Goal: Navigation & Orientation: Find specific page/section

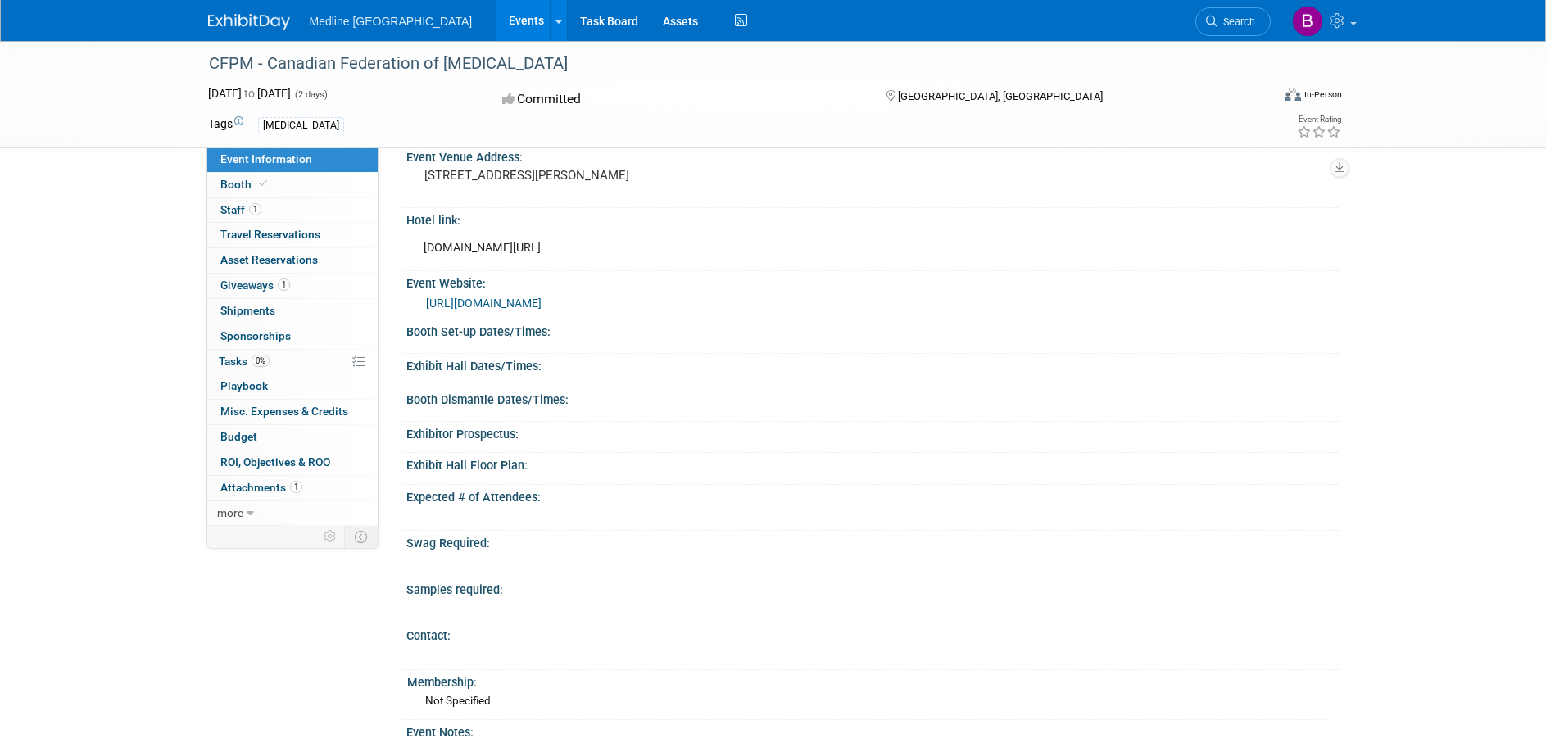
scroll to position [184, 0]
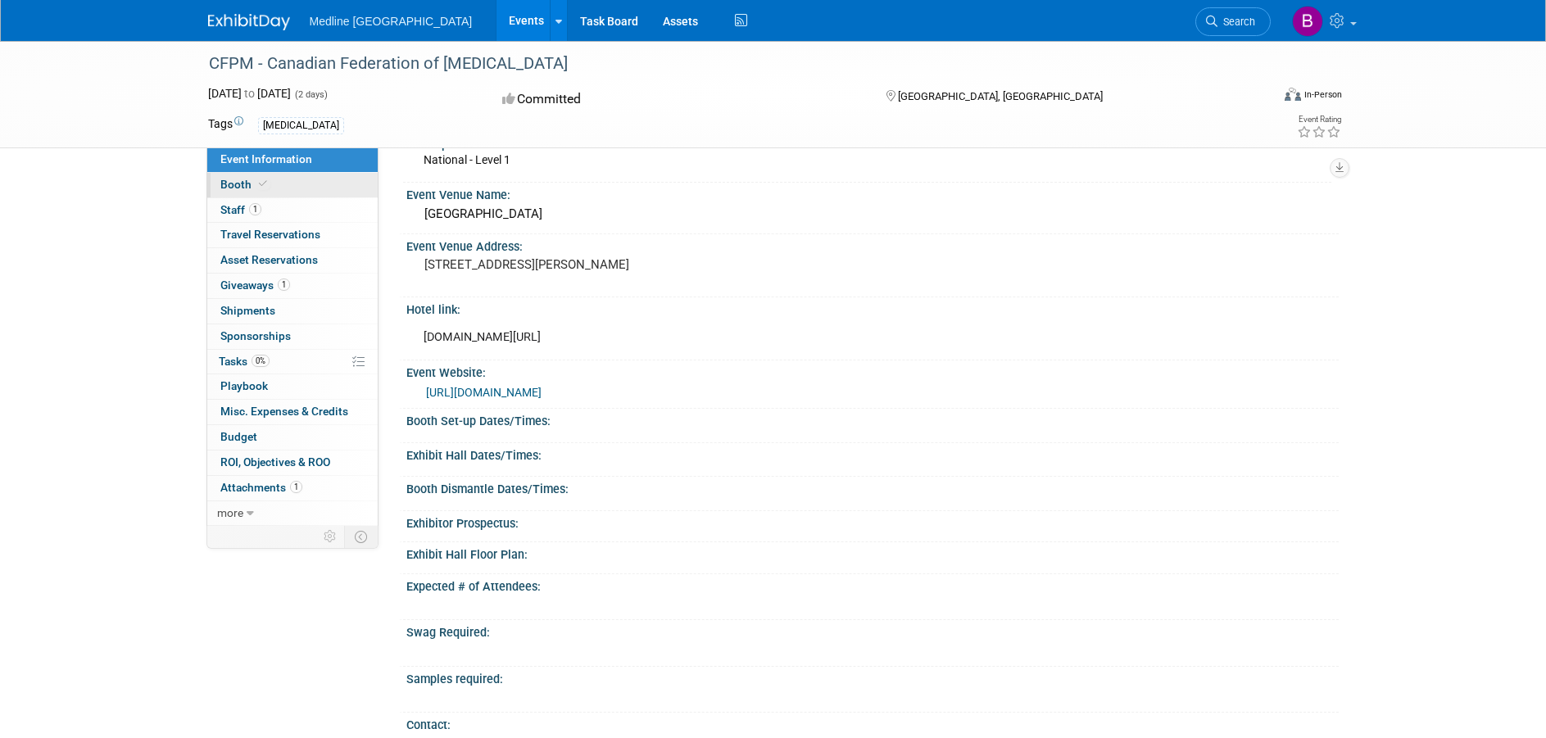
click at [261, 186] on icon at bounding box center [263, 183] width 8 height 9
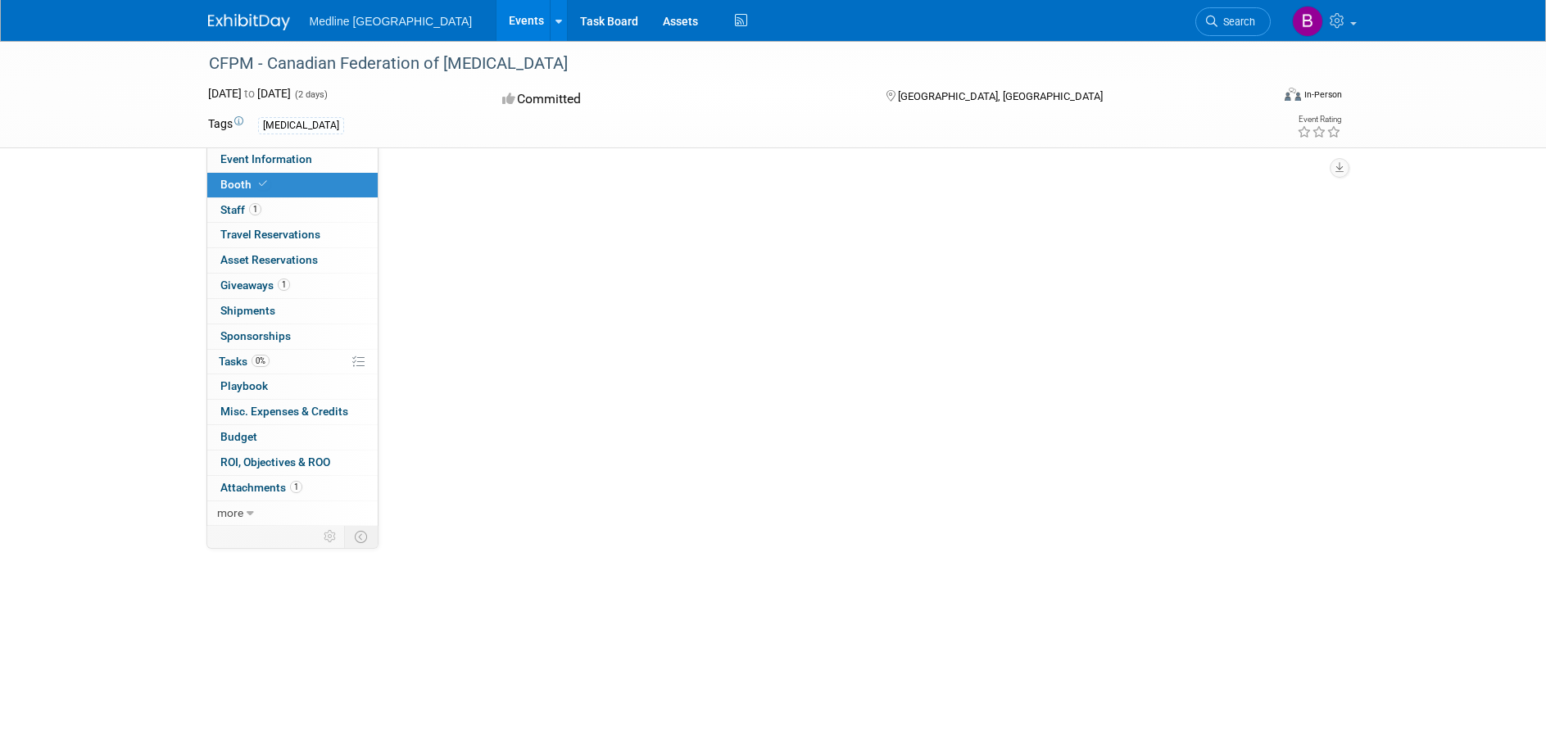
scroll to position [0, 0]
select select "4"
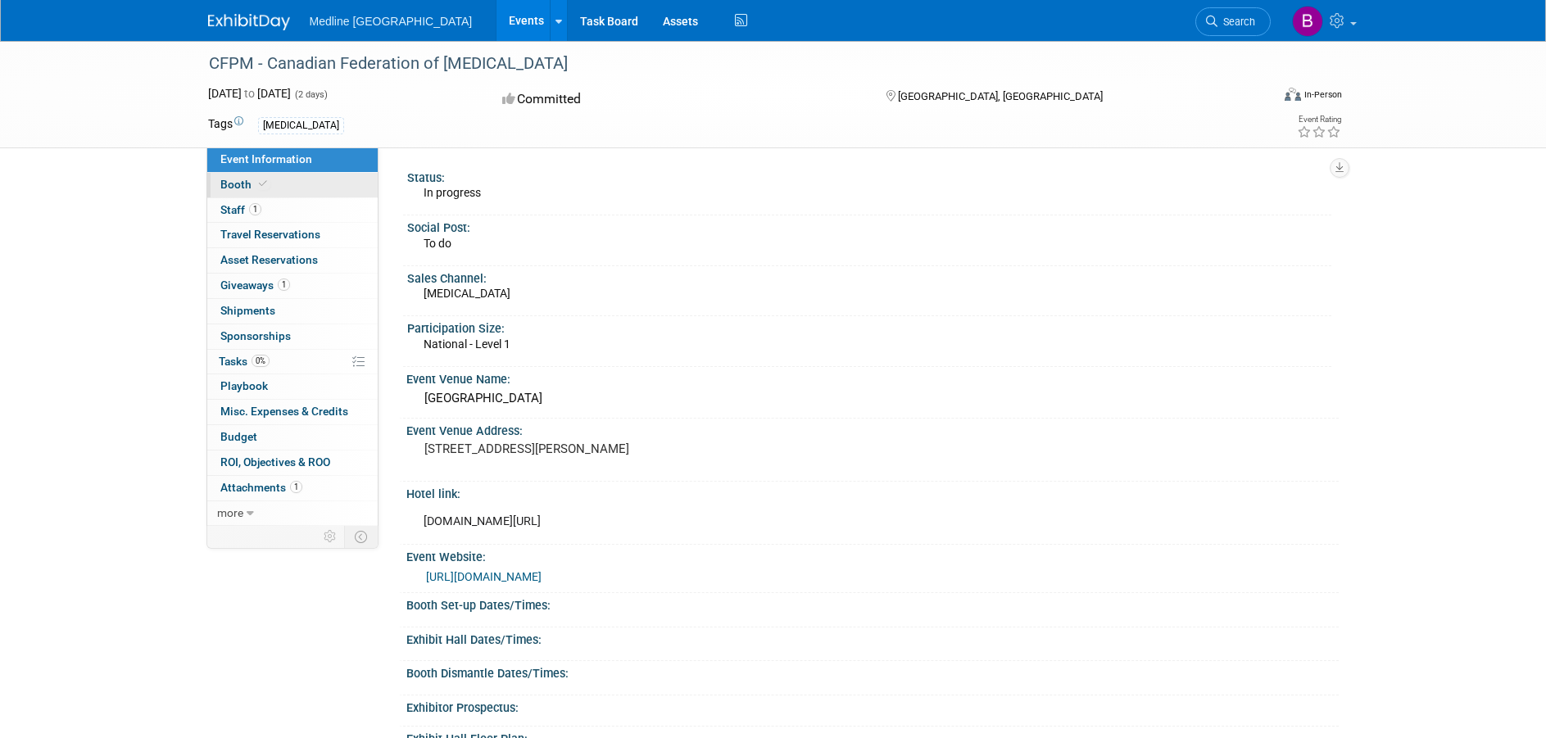
click at [266, 180] on span at bounding box center [263, 184] width 15 height 12
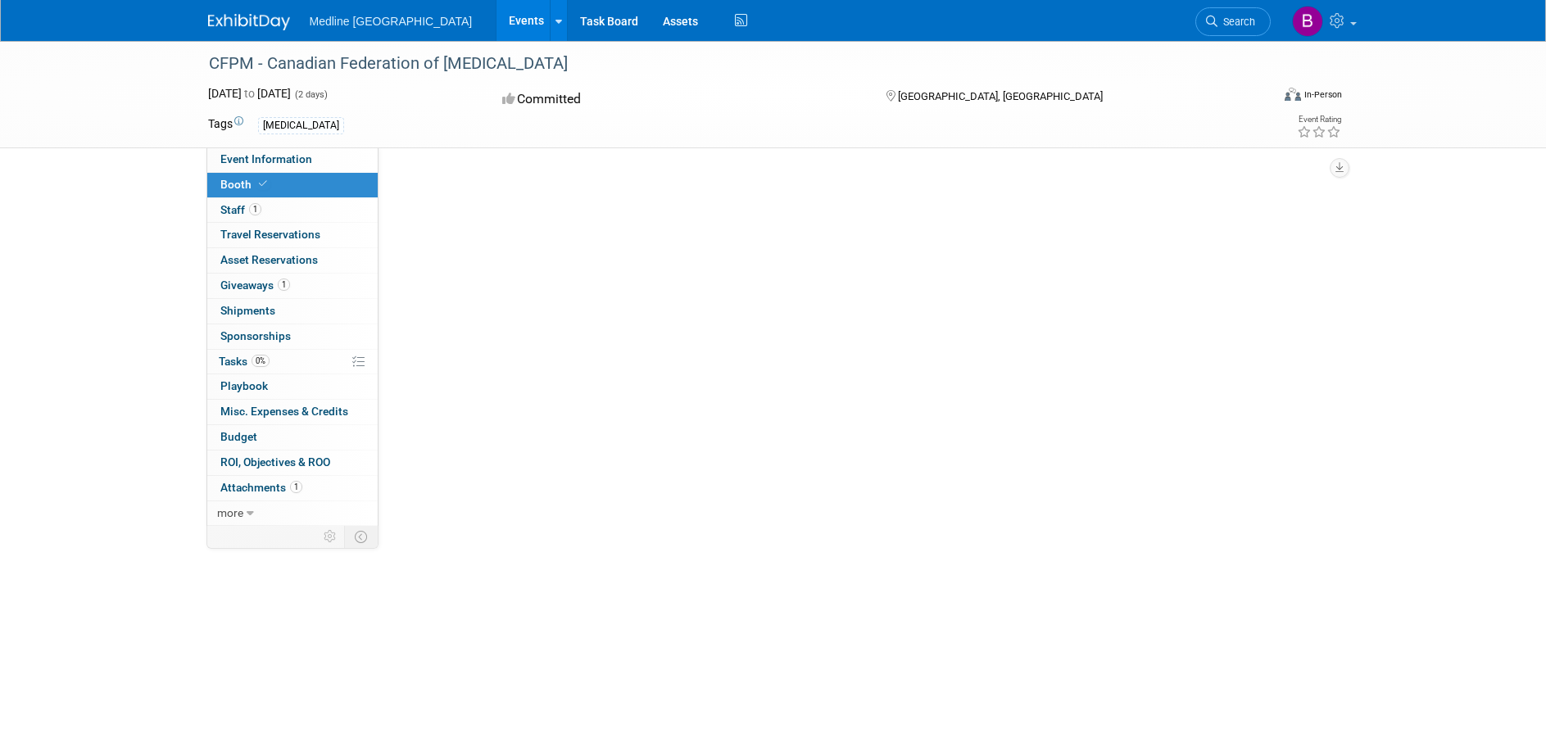
select select "4"
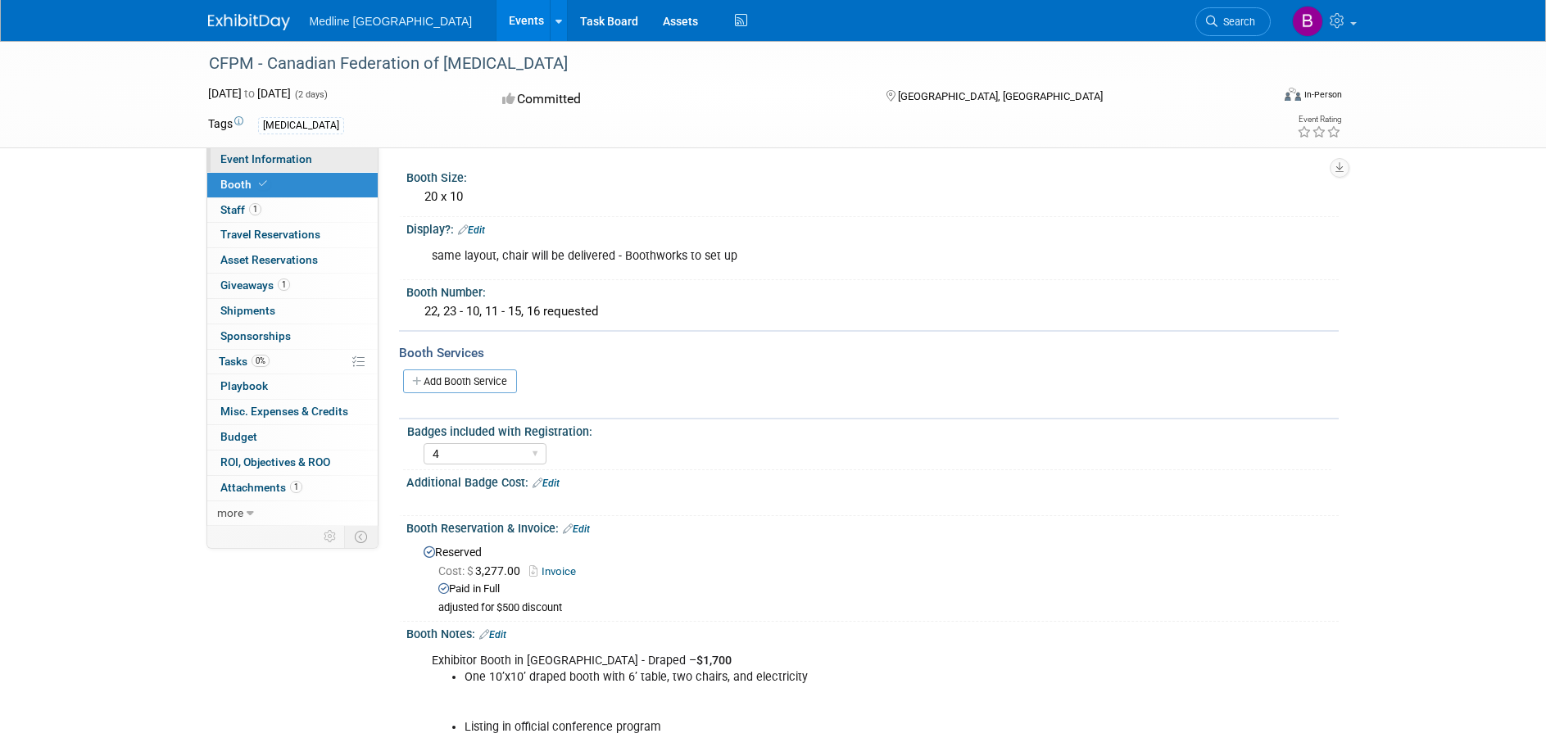
click at [251, 162] on span "Event Information" at bounding box center [266, 158] width 92 height 13
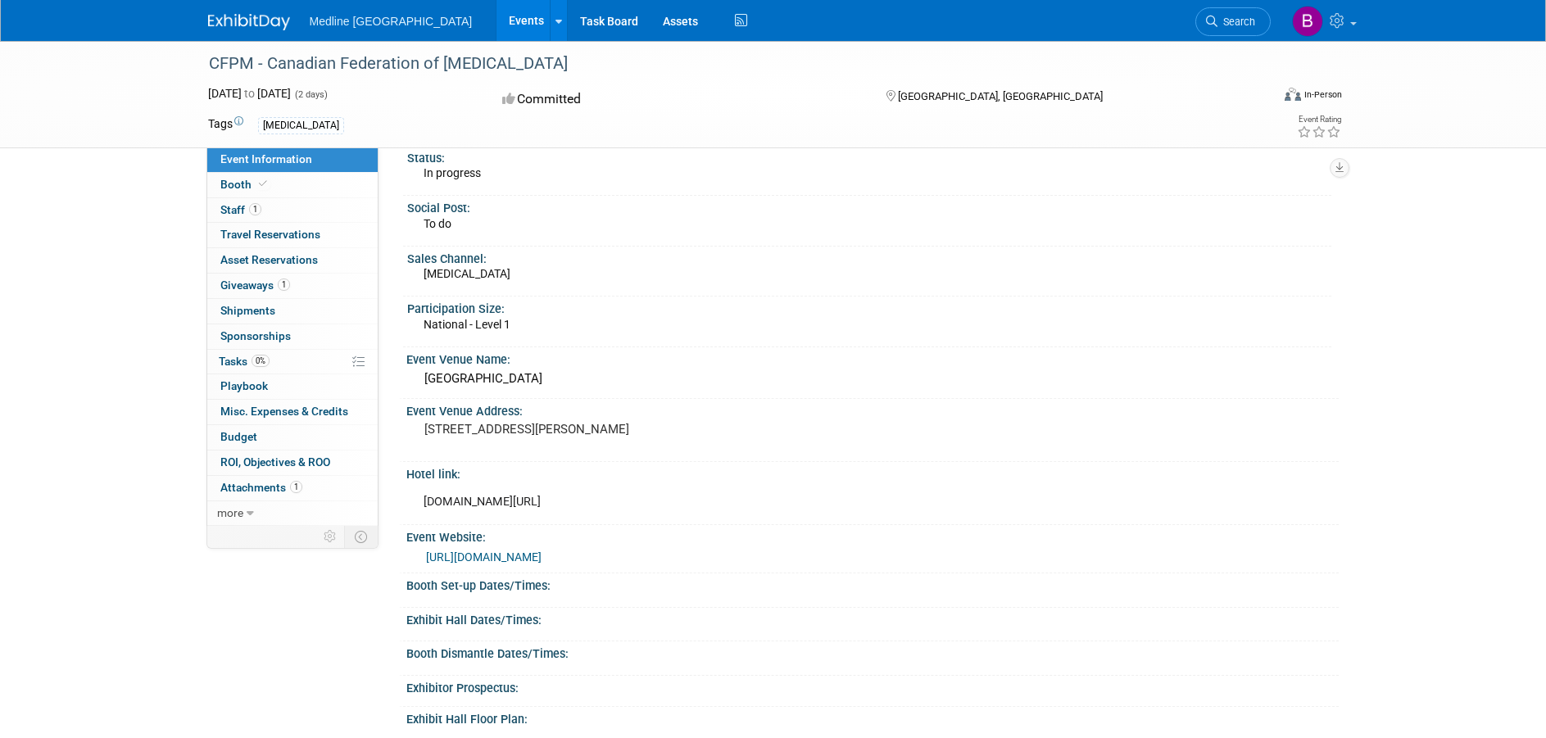
scroll to position [82, 0]
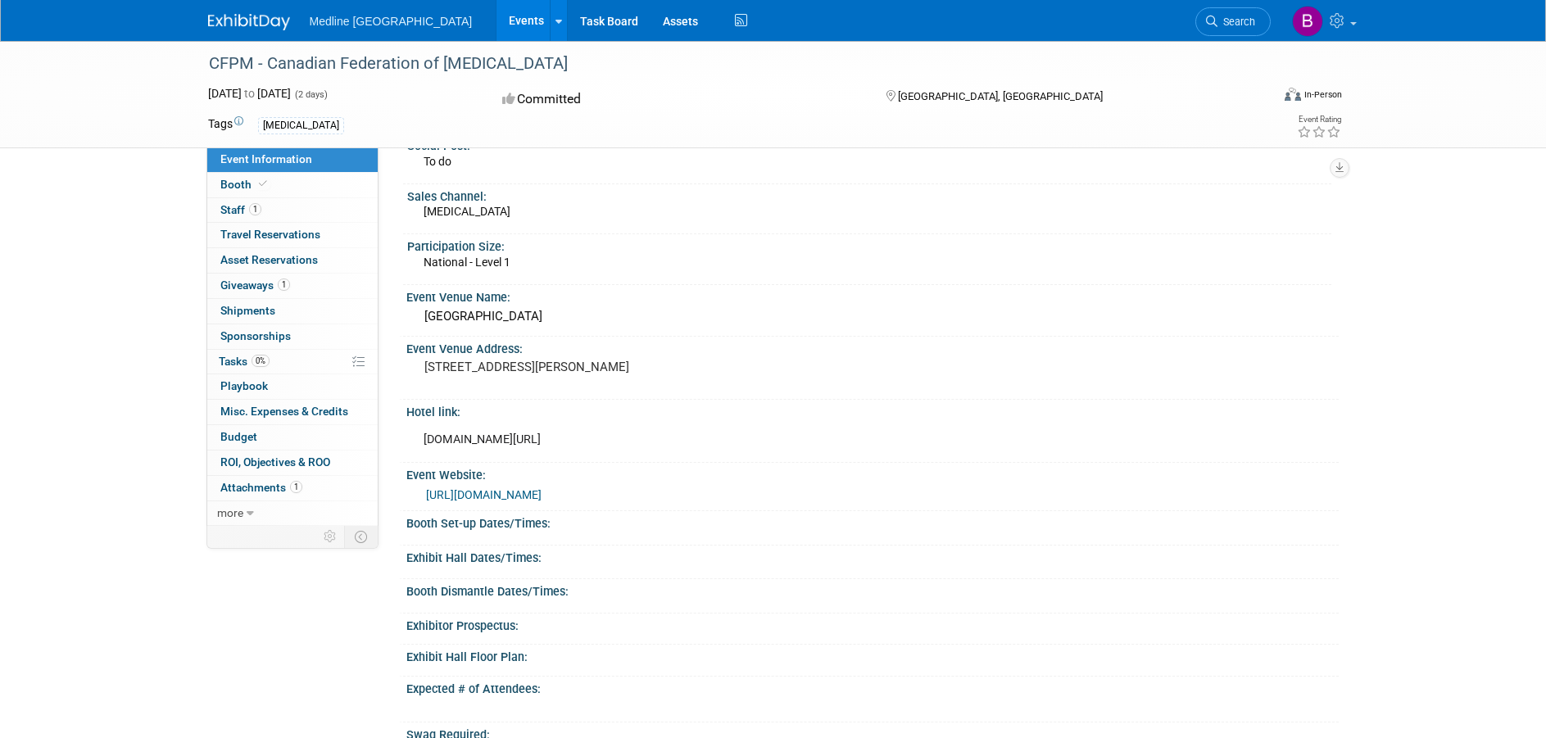
click at [521, 502] on link "[URL][DOMAIN_NAME]" at bounding box center [484, 494] width 116 height 13
